Goal: Browse casually

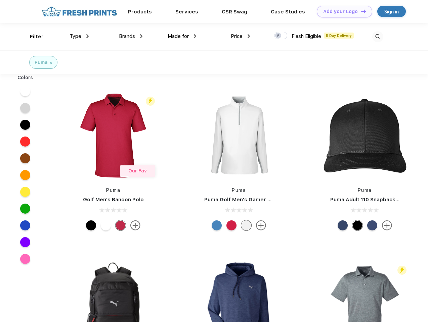
click at [342, 11] on link "Add your Logo Design Tool" at bounding box center [344, 12] width 55 height 12
click at [0, 0] on div "Design Tool" at bounding box center [0, 0] width 0 height 0
click at [360, 11] on link "Add your Logo Design Tool" at bounding box center [344, 12] width 55 height 12
click at [32, 37] on div "Filter" at bounding box center [37, 37] width 14 height 8
click at [79, 36] on span "Type" at bounding box center [76, 36] width 12 height 6
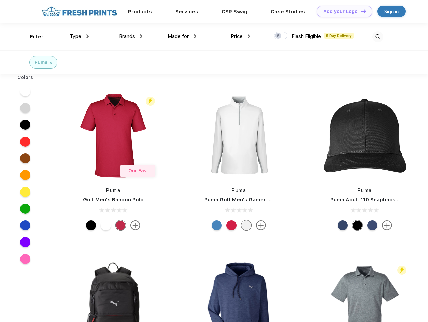
click at [131, 36] on span "Brands" at bounding box center [127, 36] width 16 height 6
click at [182, 36] on span "Made for" at bounding box center [178, 36] width 21 height 6
click at [240, 36] on span "Price" at bounding box center [237, 36] width 12 height 6
click at [281, 36] on div at bounding box center [280, 35] width 13 height 7
click at [278, 36] on input "checkbox" at bounding box center [276, 34] width 4 height 4
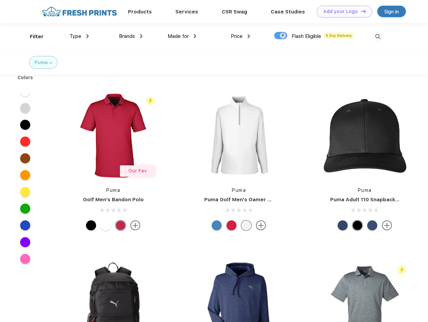
click at [377, 37] on img at bounding box center [377, 36] width 11 height 11
